Goal: Navigation & Orientation: Find specific page/section

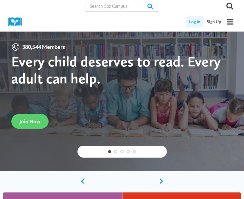
click at [195, 23] on link "Log In" at bounding box center [195, 21] width 18 height 11
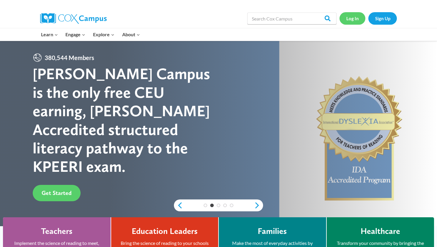
click at [243, 18] on link "Log In" at bounding box center [353, 18] width 26 height 12
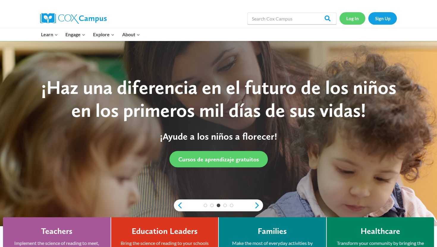
click at [243, 17] on link "Log In" at bounding box center [353, 18] width 26 height 12
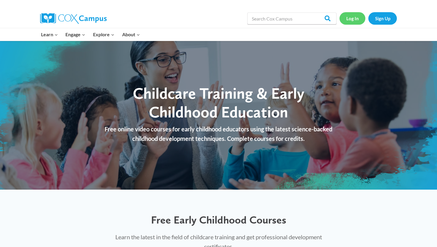
click at [348, 21] on link "Log In" at bounding box center [353, 18] width 26 height 12
